Goal: Task Accomplishment & Management: Manage account settings

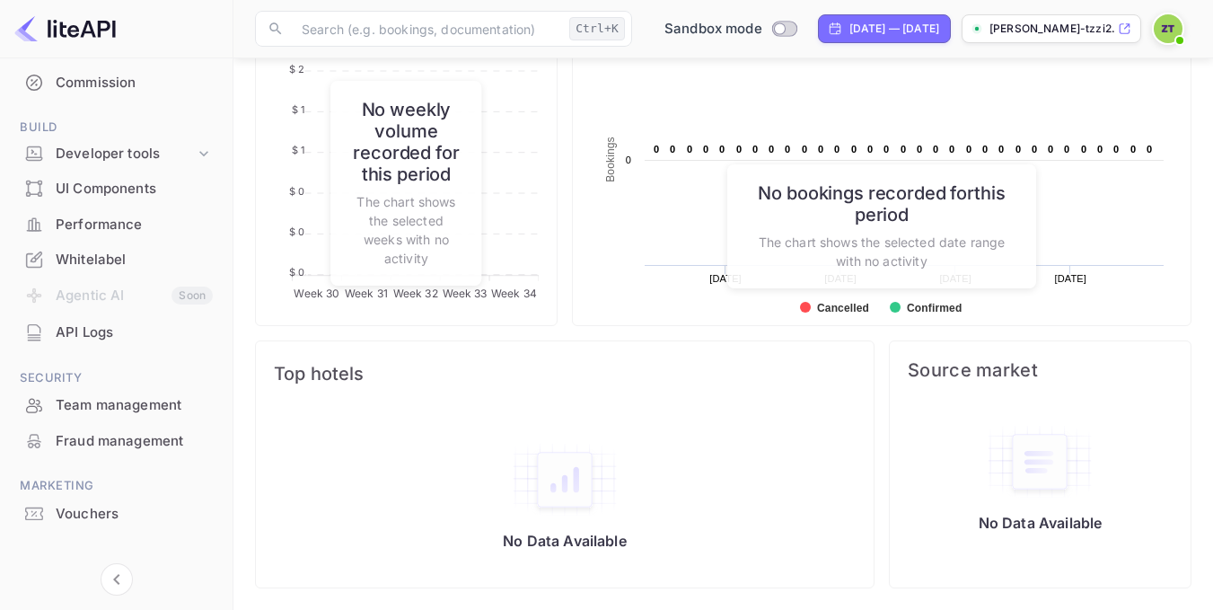
scroll to position [256, 0]
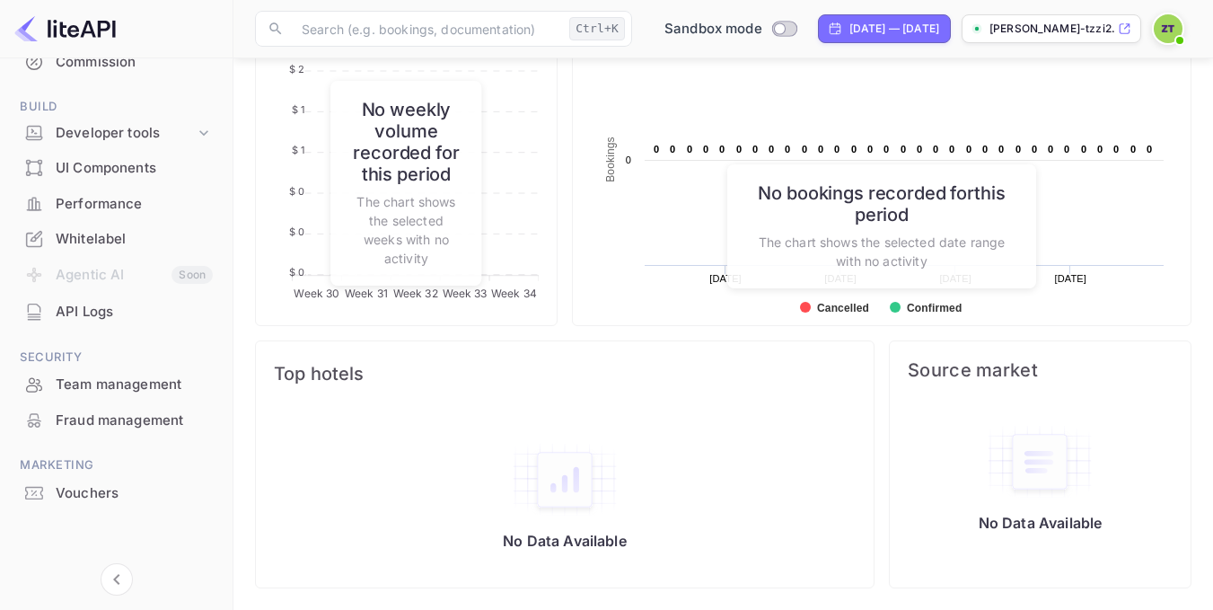
drag, startPoint x: 227, startPoint y: 459, endPoint x: 227, endPoint y: 504, distance: 44.9
click at [227, 504] on div "Getting started Business Home Bookings Customers New Earnings Commission Build …" at bounding box center [116, 202] width 233 height 765
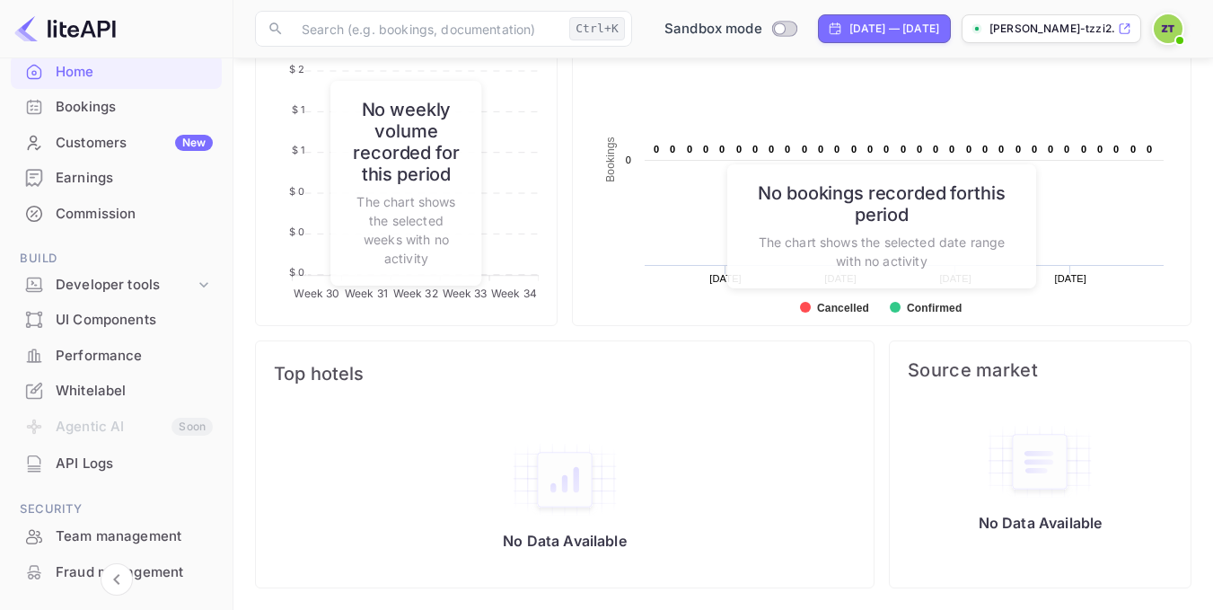
scroll to position [99, 0]
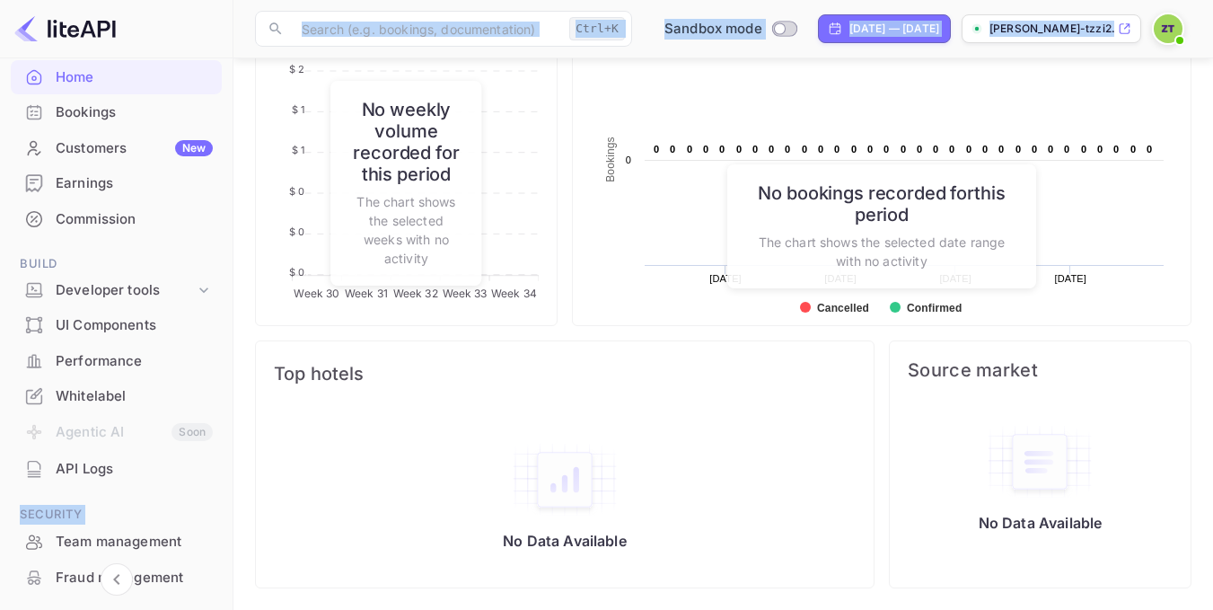
drag, startPoint x: 233, startPoint y: 276, endPoint x: 233, endPoint y: 256, distance: 19.8
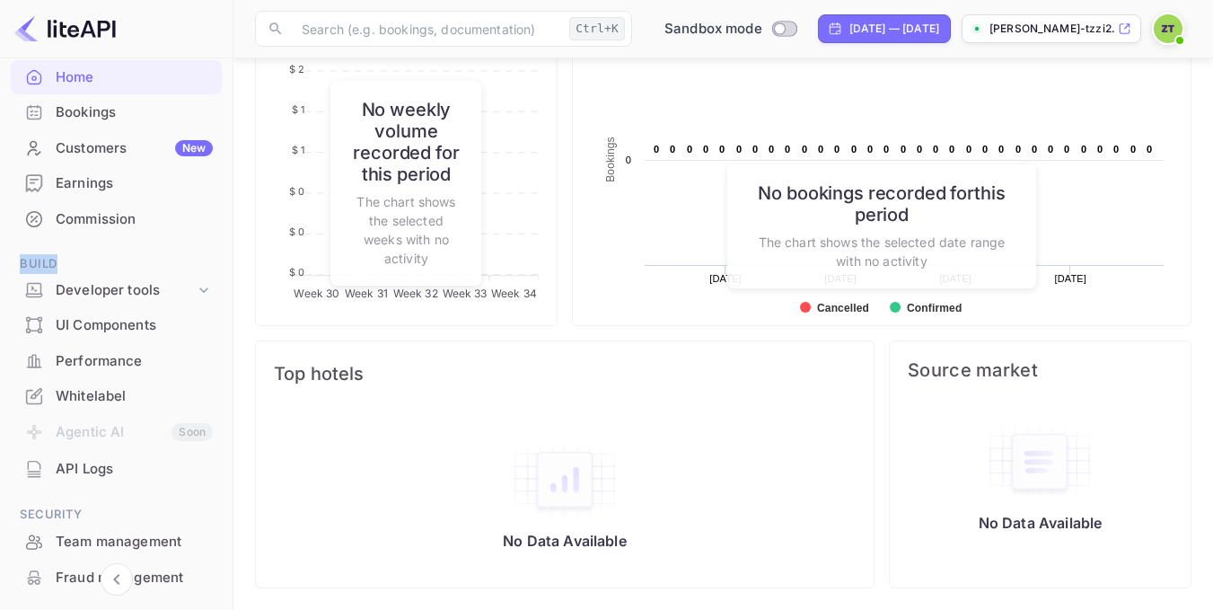
drag, startPoint x: 228, startPoint y: 268, endPoint x: 230, endPoint y: 234, distance: 33.3
click at [230, 234] on div "Getting started Business Home Bookings Customers New Earnings Commission Build …" at bounding box center [116, 328] width 233 height 541
click at [110, 393] on div "Whitelabel" at bounding box center [134, 396] width 157 height 21
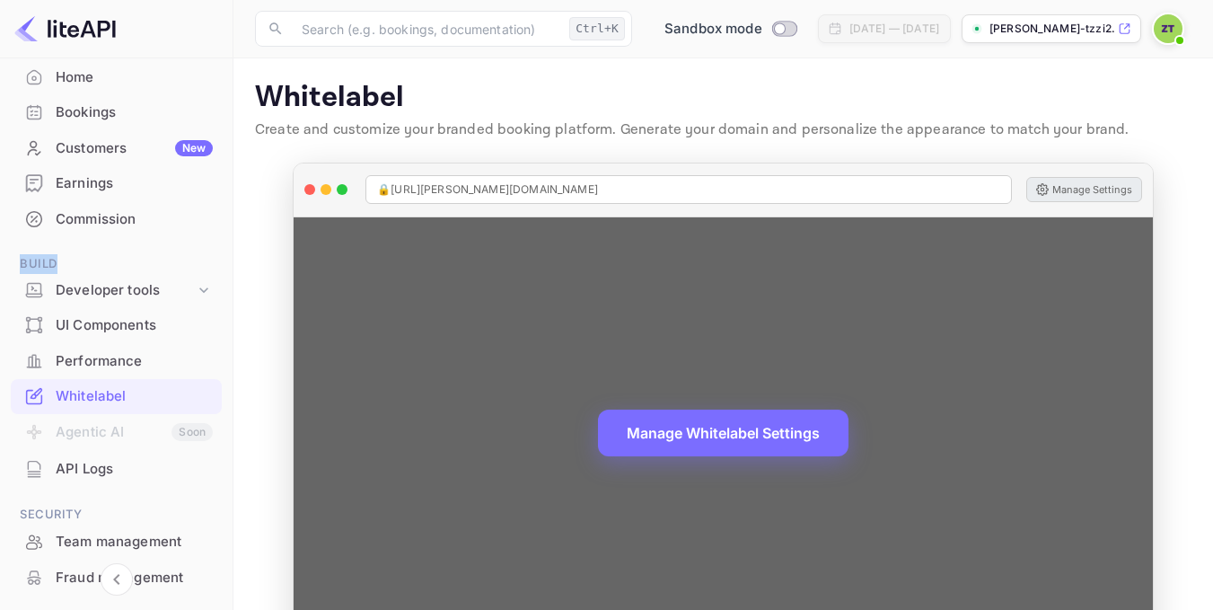
click at [1083, 186] on button "Manage Settings" at bounding box center [1084, 189] width 116 height 25
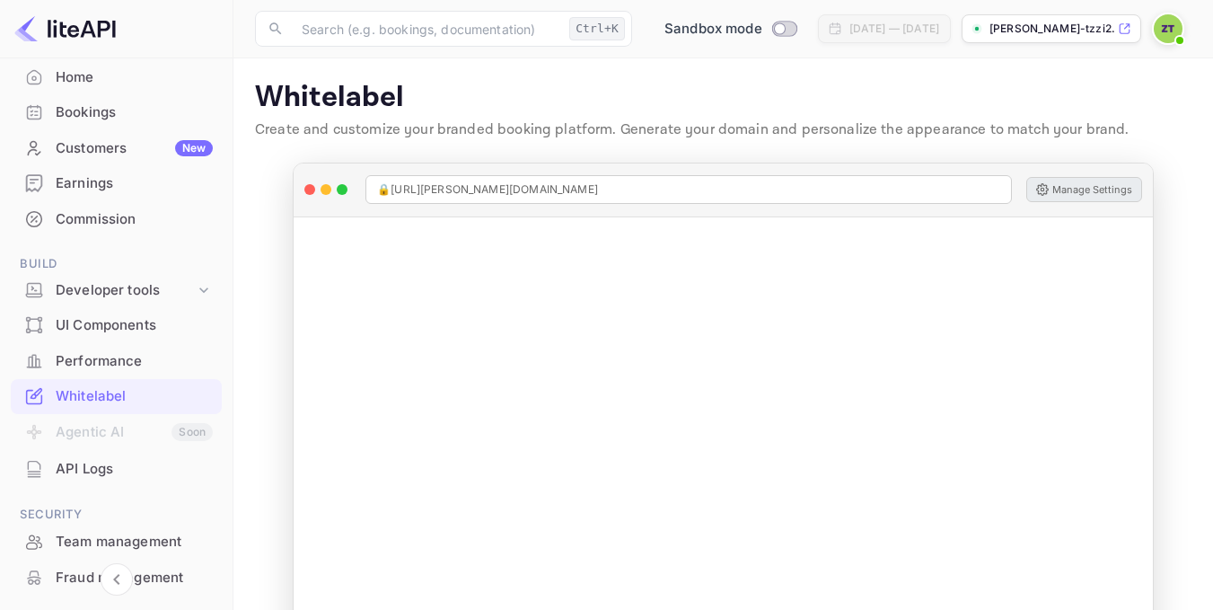
click at [1062, 25] on p "[PERSON_NAME]-tzzi2.[PERSON_NAME]..." at bounding box center [1051, 29] width 125 height 16
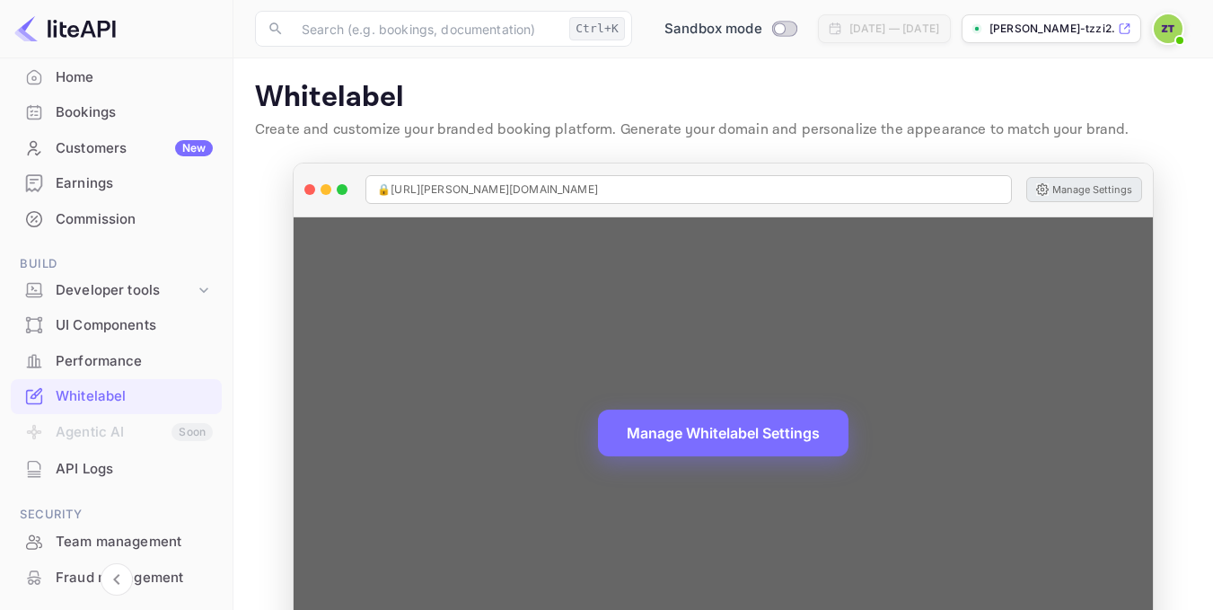
click at [1091, 189] on button "Manage Settings" at bounding box center [1084, 189] width 116 height 25
